Goal: Book appointment/travel/reservation

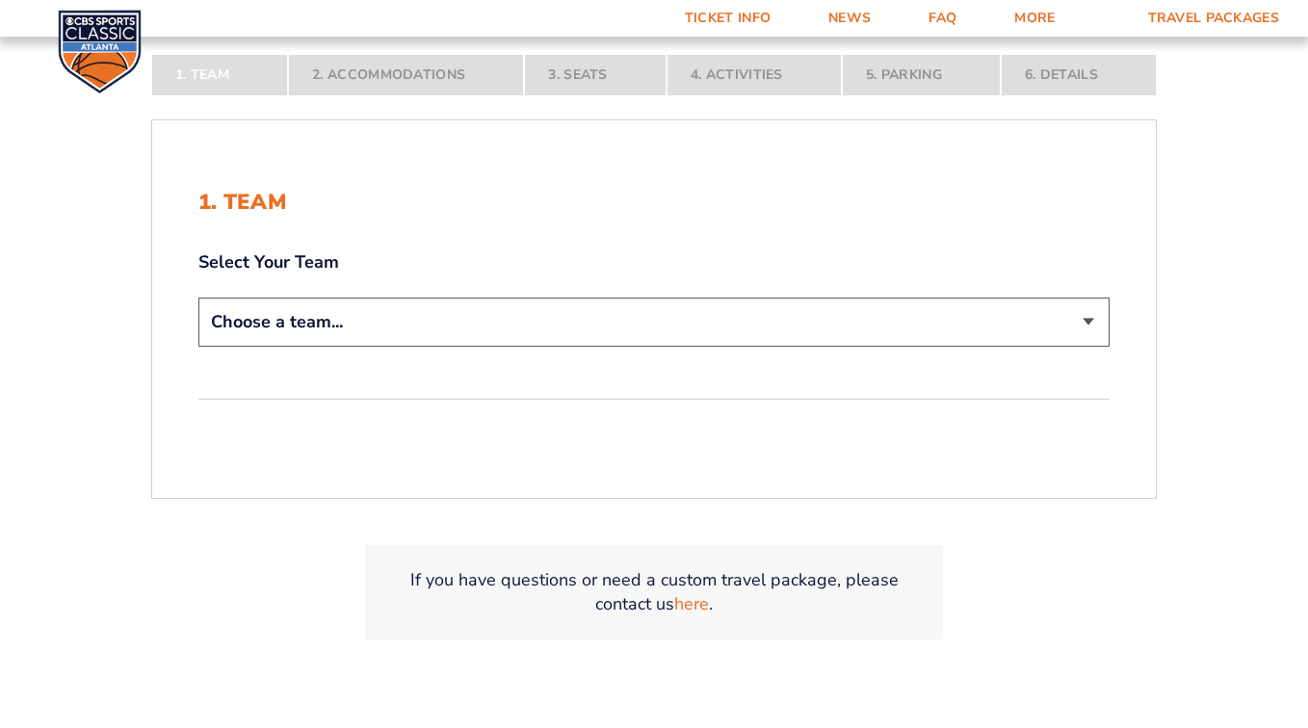
click at [352, 322] on select "Choose a team... [US_STATE] Wildcats [US_STATE] State Buckeyes [US_STATE] Tar H…" at bounding box center [653, 322] width 911 height 49
click at [352, 322] on select "Choose a team... [US_STATE] Wildcats [US_STATE] State Buckeyes [US_STATE] Tar H…" at bounding box center [653, 321] width 911 height 49
select select "12756"
click at [198, 346] on select "Choose a team... [US_STATE] Wildcats [US_STATE] State Buckeyes [US_STATE] Tar H…" at bounding box center [653, 321] width 911 height 49
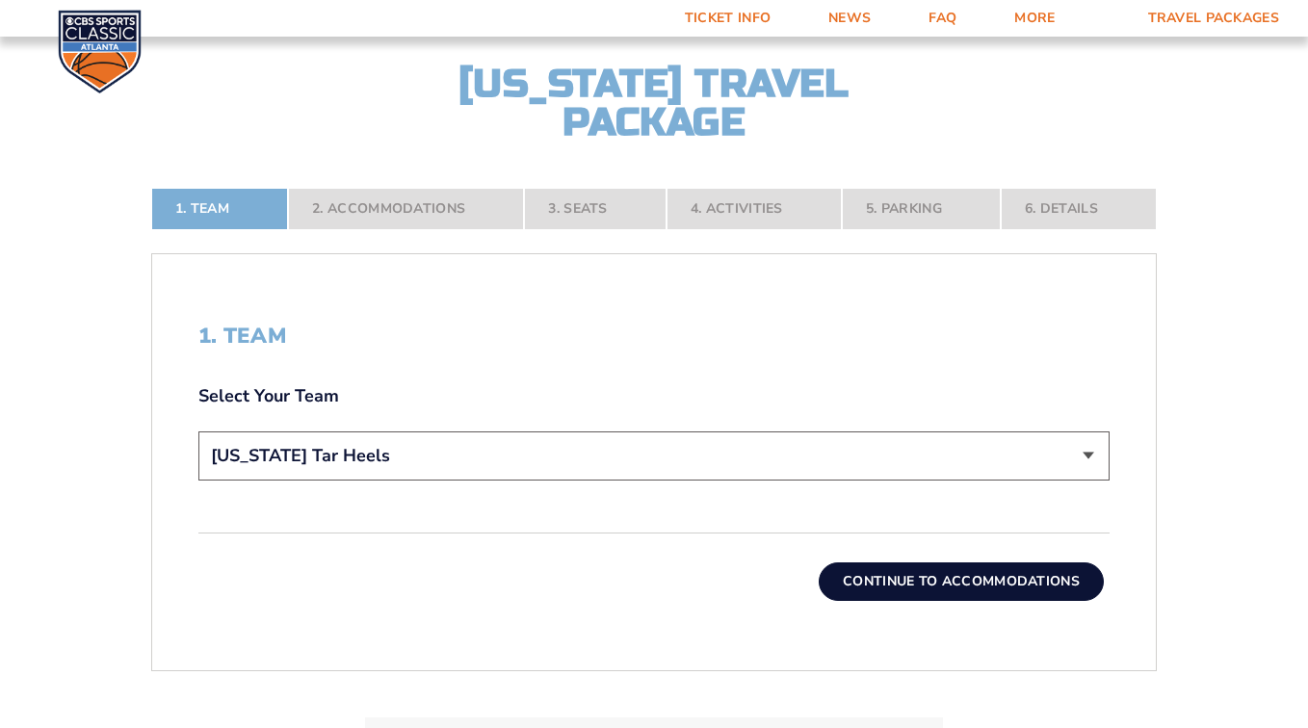
click at [920, 580] on button "Continue To Accommodations" at bounding box center [960, 581] width 285 height 39
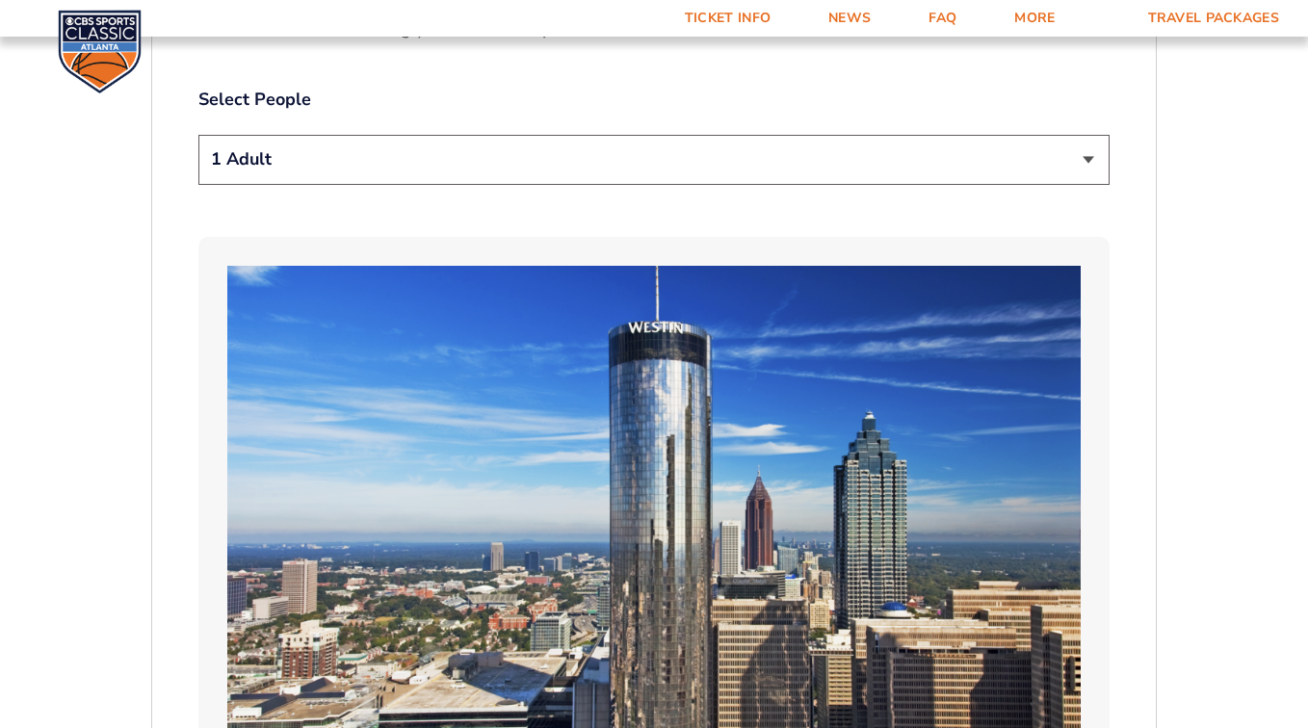
scroll to position [1113, 0]
click at [686, 160] on select "1 Adult 2 Adults 3 Adults 4 Adults 2 Adults + 1 Child 2 Adults + 2 Children 2 A…" at bounding box center [653, 159] width 911 height 49
click at [673, 165] on select "1 Adult 2 Adults 3 Adults 4 Adults 2 Adults + 1 Child 2 Adults + 2 Children 2 A…" at bounding box center [653, 159] width 911 height 49
select select "2 Adults"
click at [198, 135] on select "1 Adult 2 Adults 3 Adults 4 Adults 2 Adults + 1 Child 2 Adults + 2 Children 2 A…" at bounding box center [653, 159] width 911 height 49
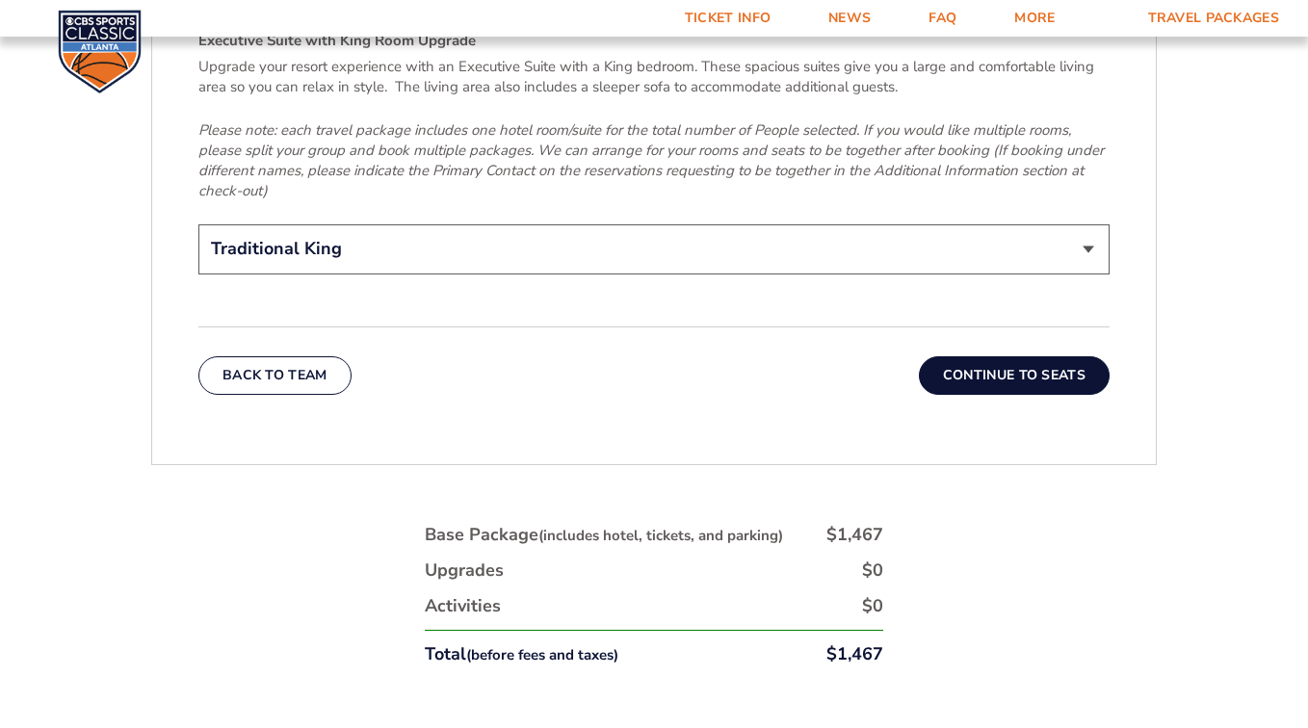
scroll to position [3133, 0]
click at [1007, 356] on button "Continue To Seats" at bounding box center [1014, 375] width 191 height 39
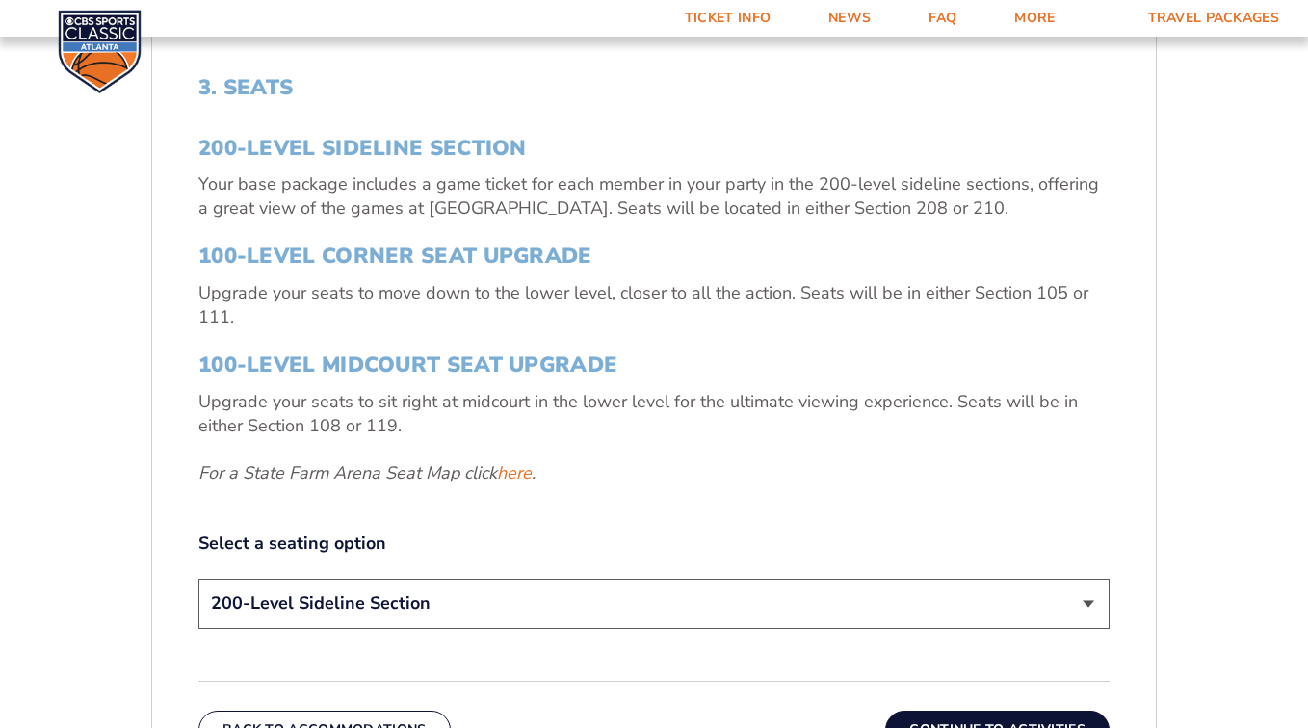
scroll to position [634, 0]
click at [518, 475] on link "here" at bounding box center [514, 473] width 35 height 24
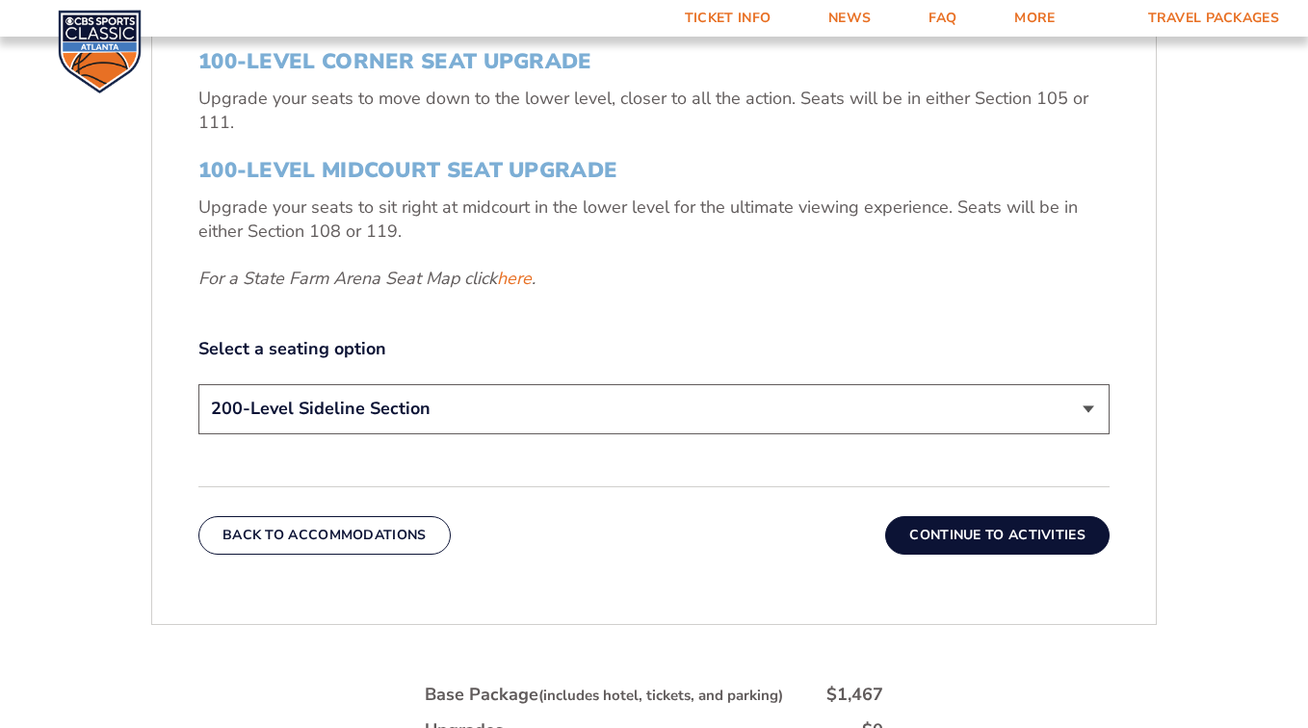
scroll to position [826, 0]
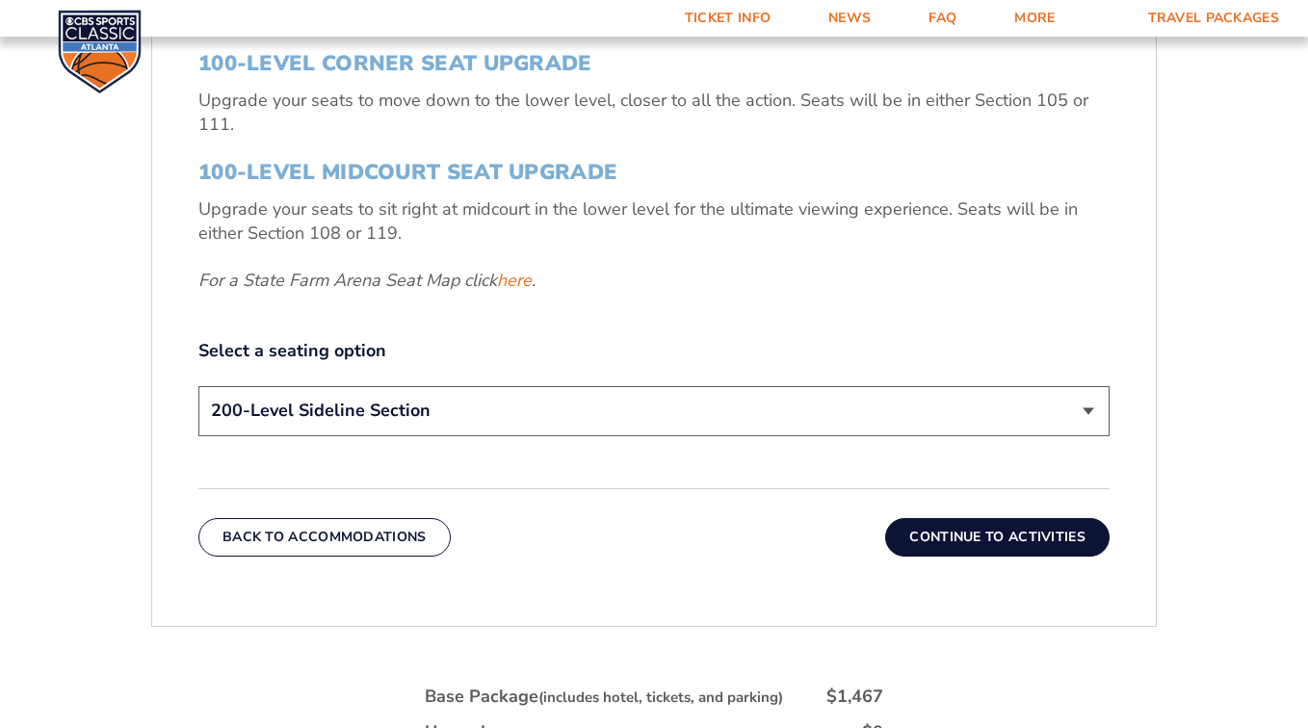
click at [248, 416] on select "200-Level Sideline Section 100-Level Corner Seat Upgrade (+$120 per person) 100…" at bounding box center [653, 410] width 911 height 49
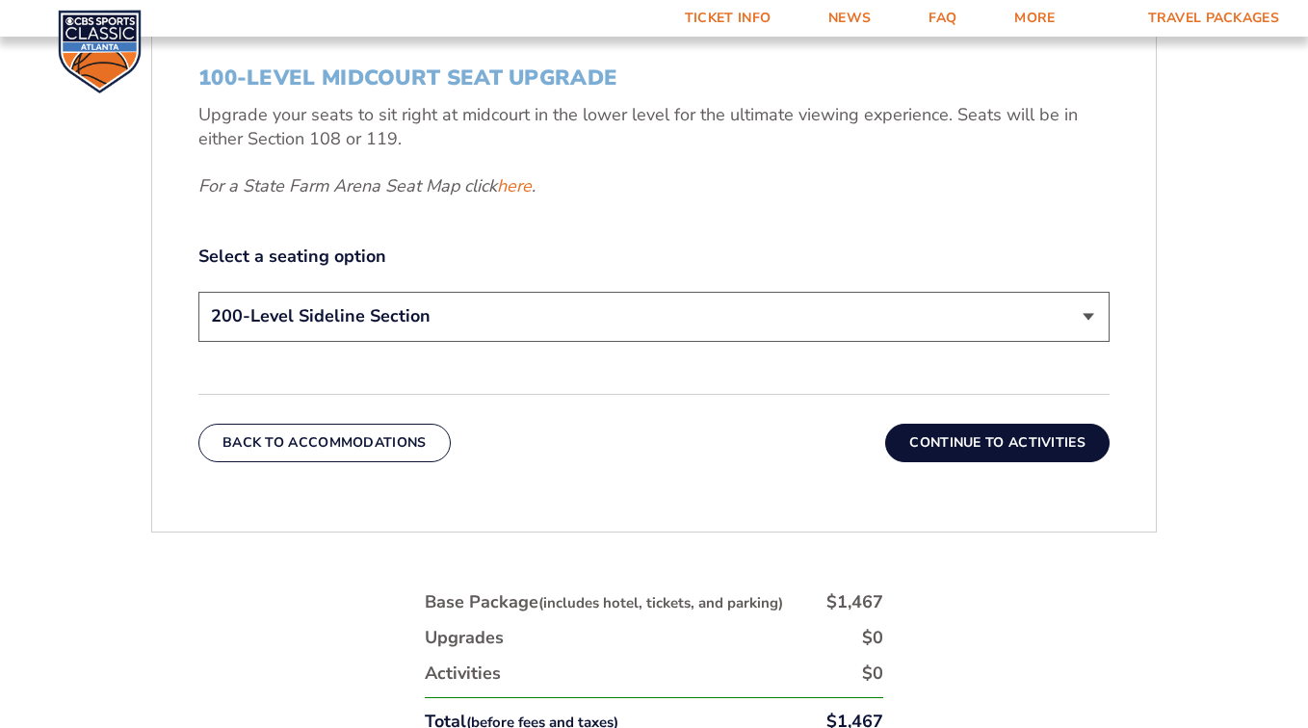
scroll to position [922, 0]
click at [569, 312] on select "200-Level Sideline Section 100-Level Corner Seat Upgrade (+$120 per person) 100…" at bounding box center [653, 315] width 911 height 49
click at [1088, 315] on select "200-Level Sideline Section 100-Level Corner Seat Upgrade (+$120 per person) 100…" at bounding box center [653, 315] width 911 height 49
select select "100-Level Midcourt Seat Upgrade"
click at [198, 291] on select "200-Level Sideline Section 100-Level Corner Seat Upgrade (+$120 per person) 100…" at bounding box center [653, 315] width 911 height 49
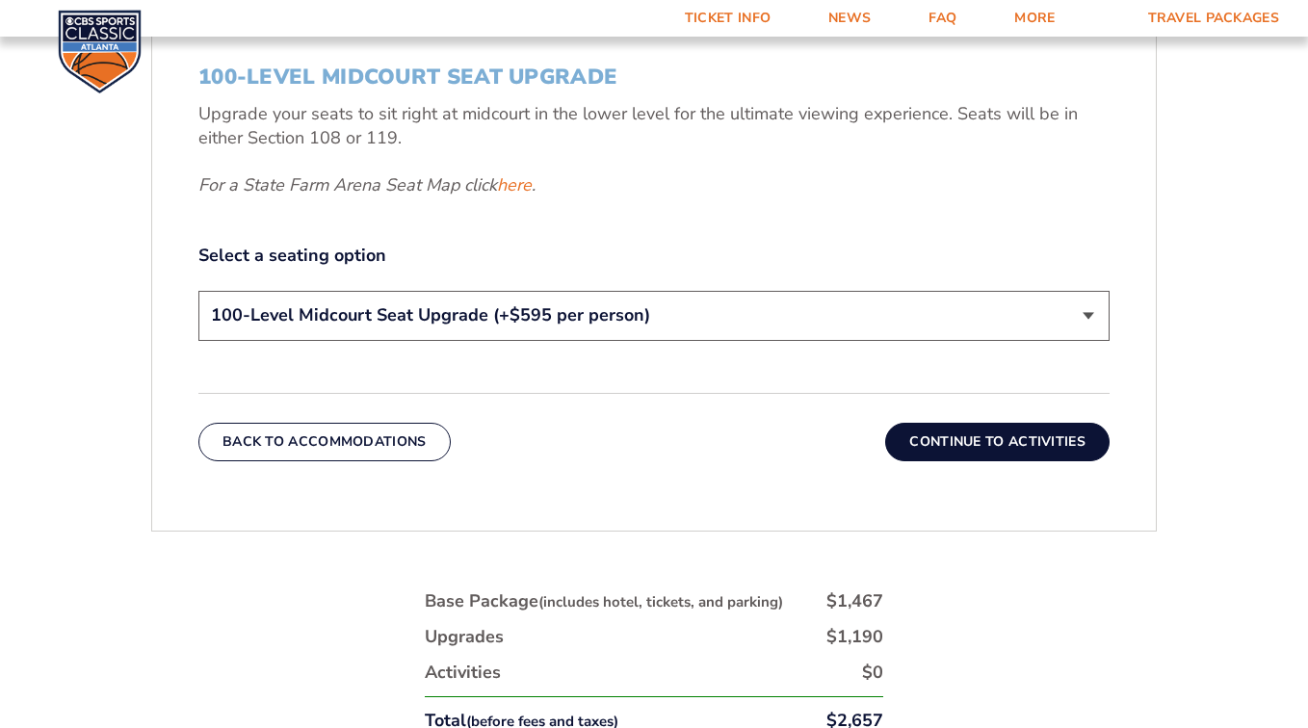
click at [976, 439] on button "Continue To Activities" at bounding box center [997, 442] width 224 height 39
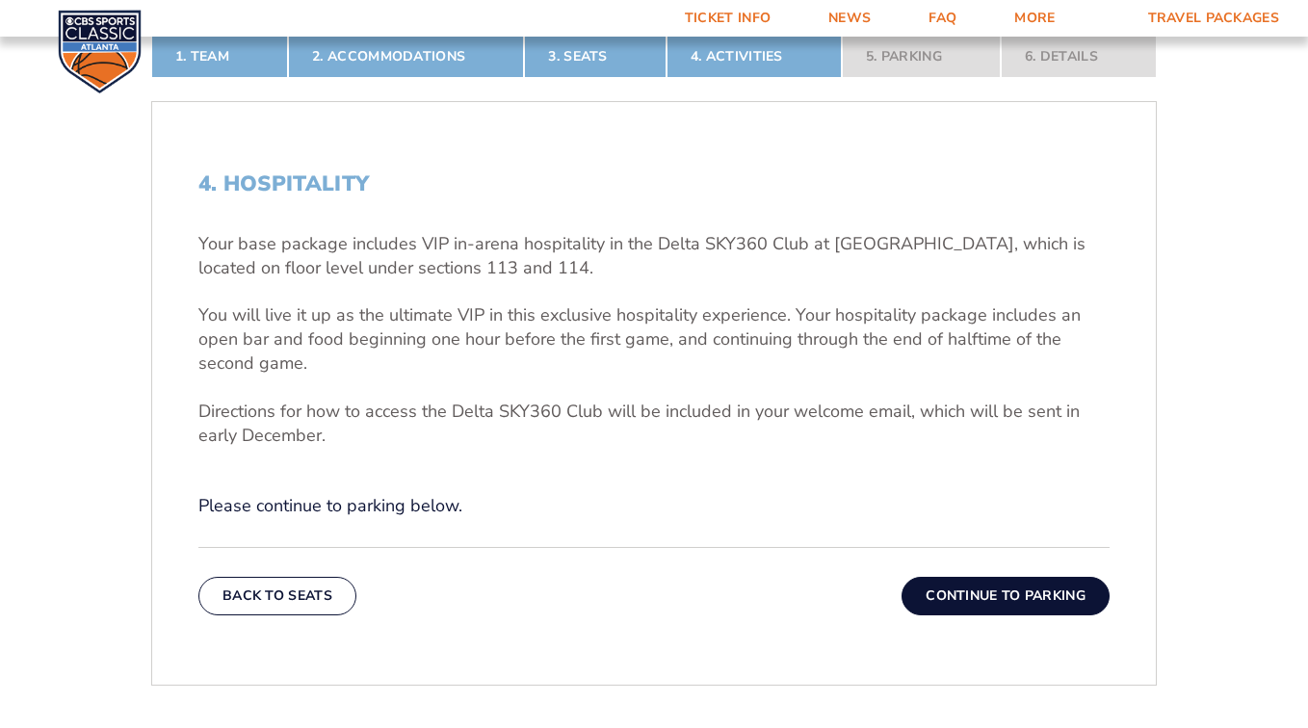
scroll to position [537, 0]
click at [975, 596] on button "Continue To Parking" at bounding box center [1005, 596] width 208 height 39
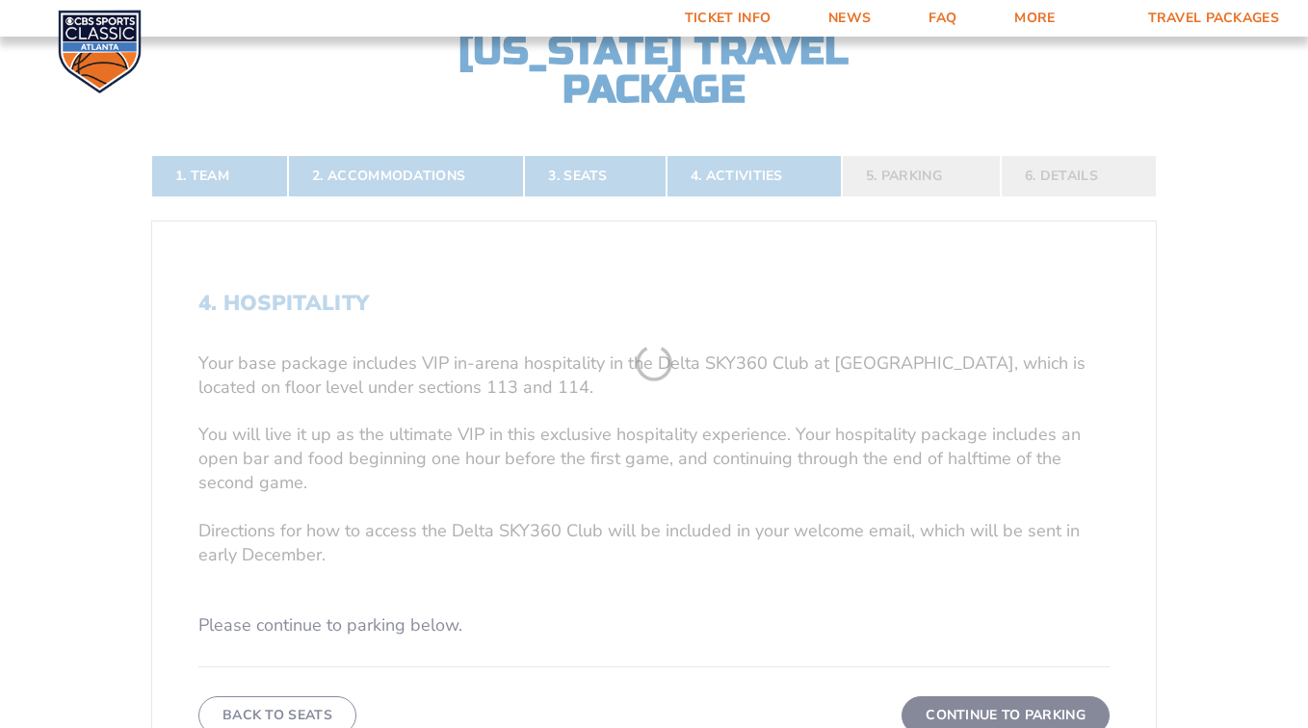
scroll to position [344, 0]
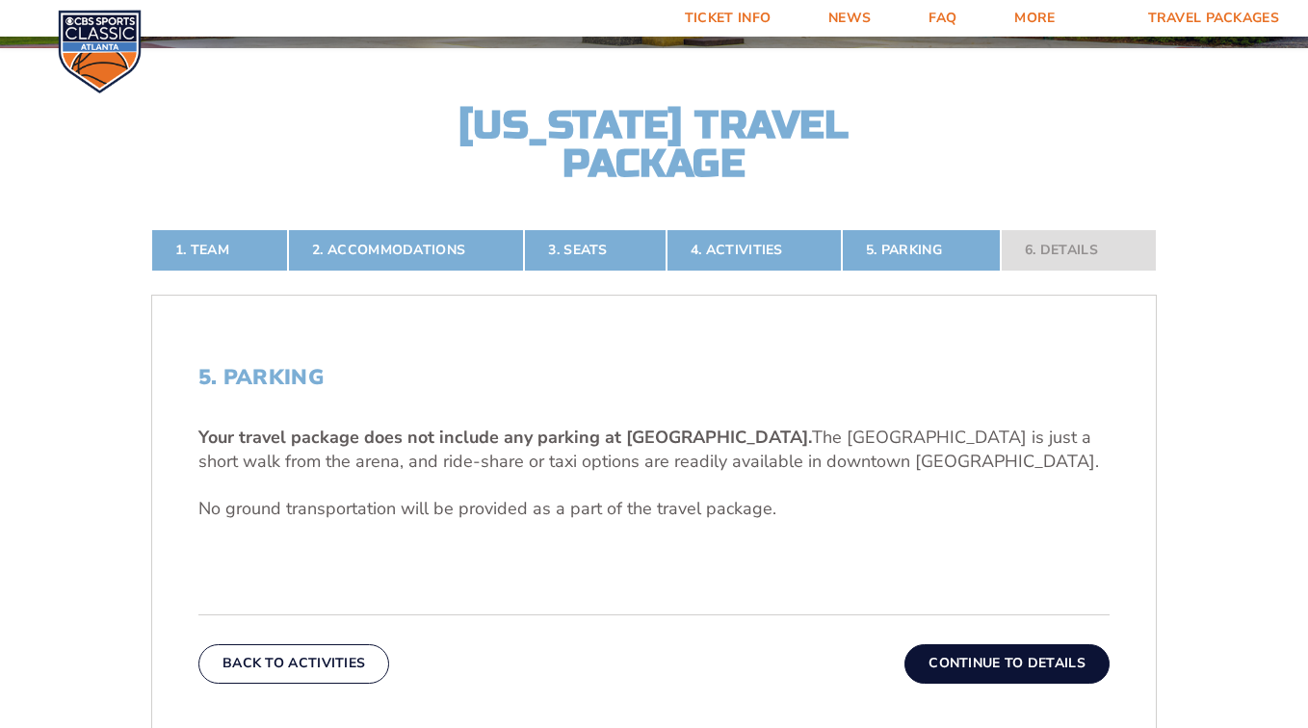
click at [988, 662] on button "Continue To Details" at bounding box center [1006, 663] width 205 height 39
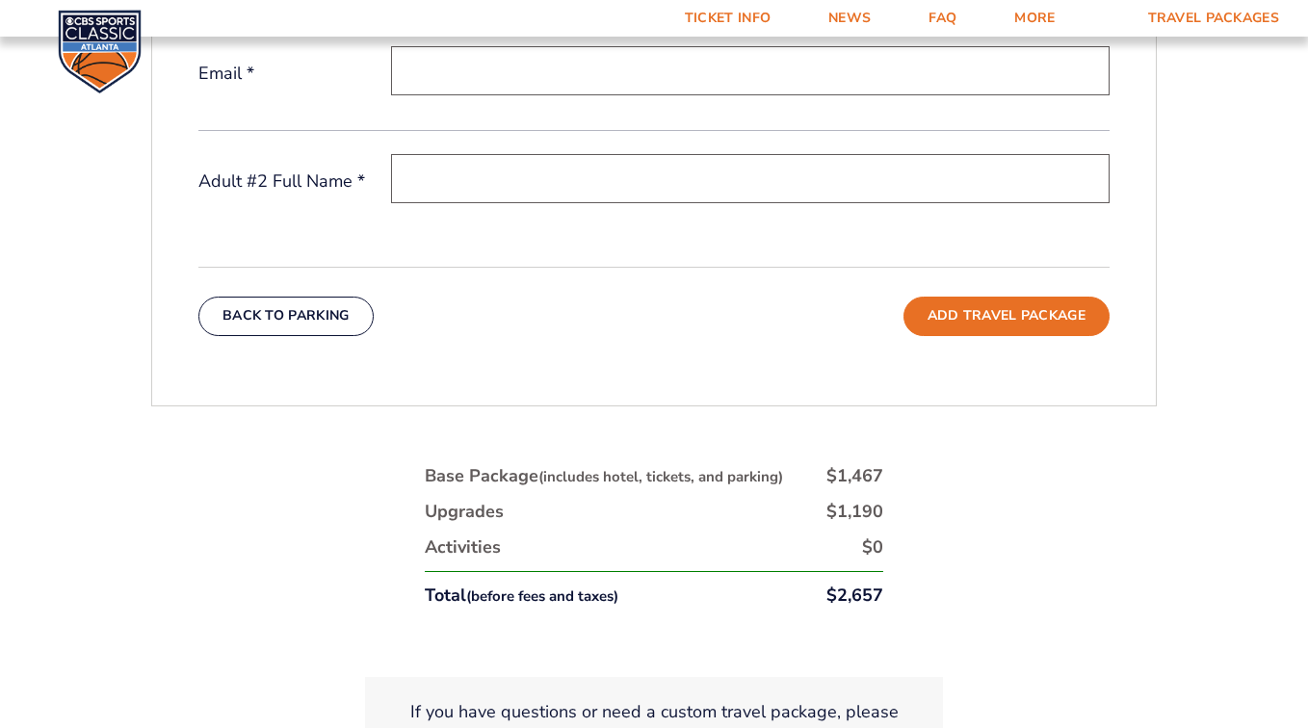
scroll to position [825, 0]
